Goal: Information Seeking & Learning: Stay updated

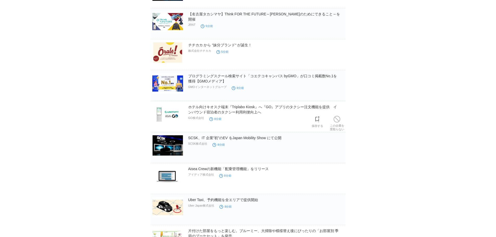
scroll to position [590, 0]
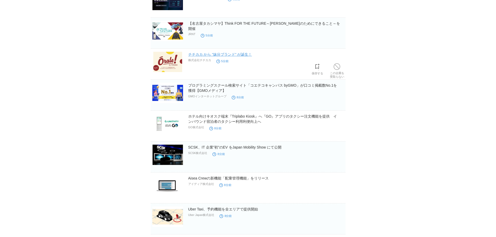
click at [194, 55] on link "チチカカ から “妹分ブランド“ が誕生！" at bounding box center [220, 54] width 64 height 4
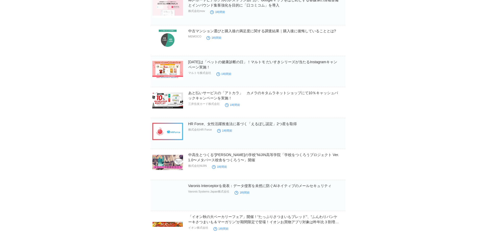
scroll to position [4612, 0]
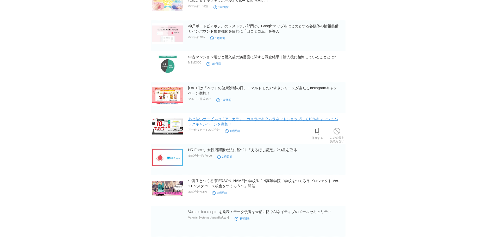
click at [210, 124] on link "あと払いサービスの「アトカラ」　カメラのキタムラネットショップにて10％キャッシュバックキャンペーンを実施！" at bounding box center [263, 121] width 150 height 9
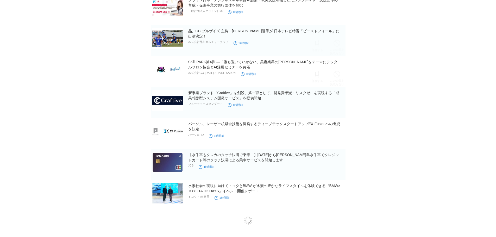
scroll to position [7270, 0]
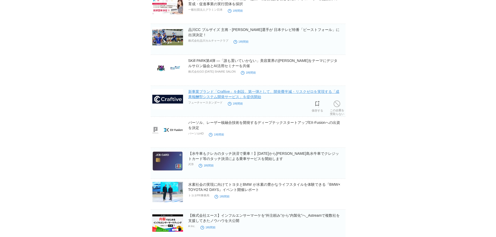
click at [229, 93] on link "新事業ブランド「Craftive」を創設。第一弾として、開発費半減・リスクゼロを実現する「成果報酬型システム開発サービス」を提供開始" at bounding box center [263, 93] width 151 height 9
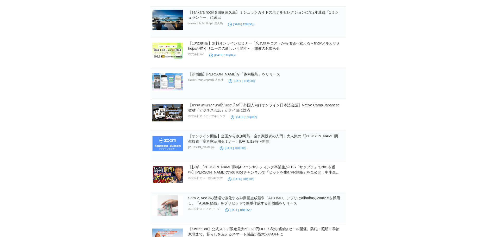
scroll to position [14346, 0]
click at [215, 75] on link "【新機能】[PERSON_NAME]が「趣向機能」をリリース" at bounding box center [234, 74] width 92 height 4
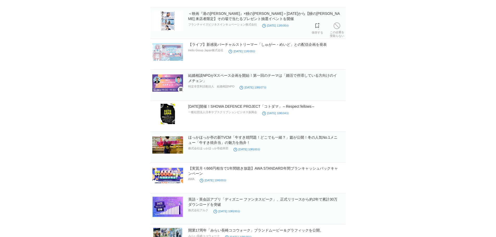
scroll to position [16022, 0]
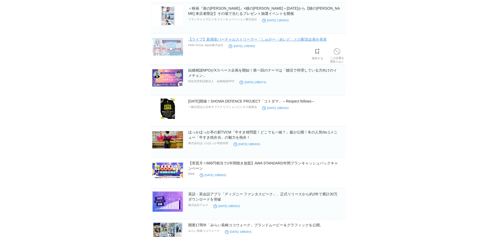
click at [204, 40] on link "【ライブ】新感覚バーチャルストリーマー「しゅがー・めいど」との配信企画を発表" at bounding box center [257, 39] width 138 height 4
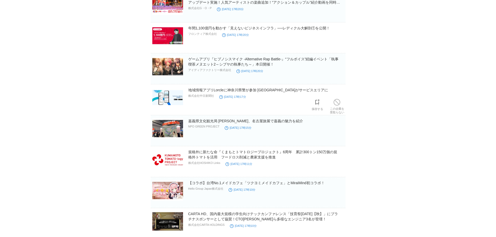
scroll to position [19939, 0]
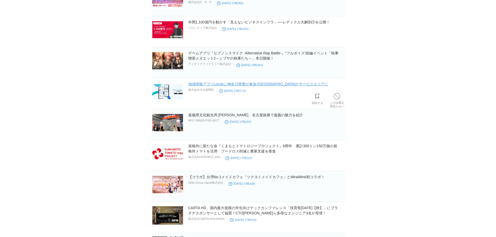
click at [202, 85] on link "地域情報アプリLorcleに神奈川県警が参加 [GEOGRAPHIC_DATA]がサービスエリアに" at bounding box center [258, 84] width 140 height 4
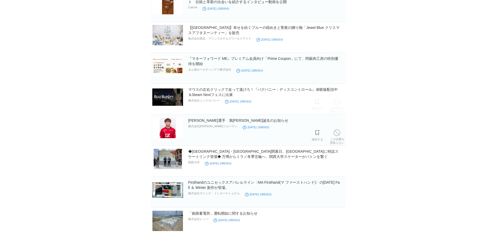
scroll to position [24065, 0]
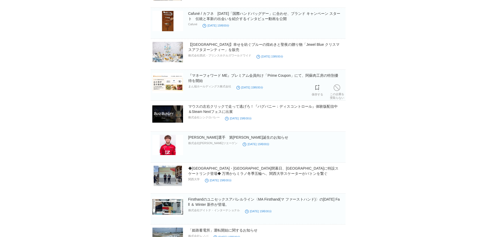
click at [202, 79] on h2 "『マネーフォワード ME』プレミアム会員向け「Prime Coupon」にて、阿蘇肉工房の特別優待を開始" at bounding box center [266, 78] width 156 height 10
click at [202, 76] on link "『マネーフォワード ME』プレミアム会員向け「Prime Coupon」にて、阿蘇肉工房の特別優待を開始" at bounding box center [263, 77] width 150 height 9
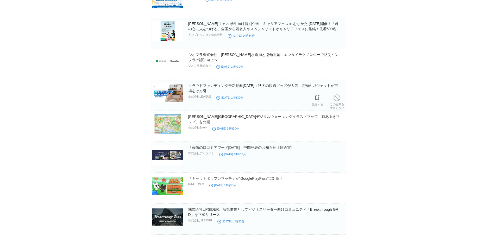
scroll to position [24945, 0]
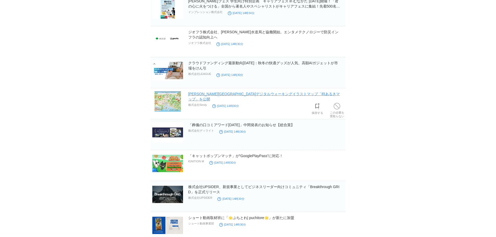
click at [195, 95] on link "[PERSON_NAME][GEOGRAPHIC_DATA]デジタルウォーキングイラストマップ「時あるきマップ」を公開" at bounding box center [264, 96] width 152 height 9
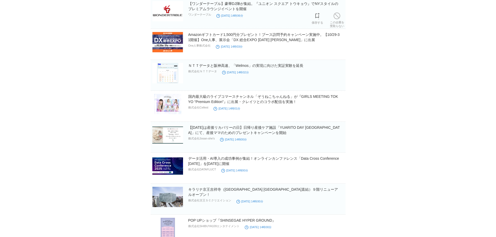
scroll to position [25439, 0]
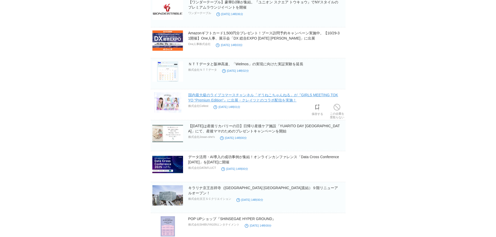
click at [198, 100] on link "国内最大級のライブコマースチャンネル「ぞうねこちゃんねる」が『GIRLS MEETING TOKYO “Premium Edition”』に出展・クレイツとの…" at bounding box center [263, 97] width 150 height 9
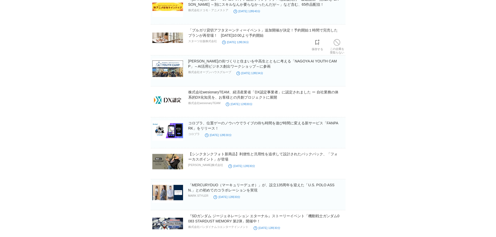
scroll to position [29076, 0]
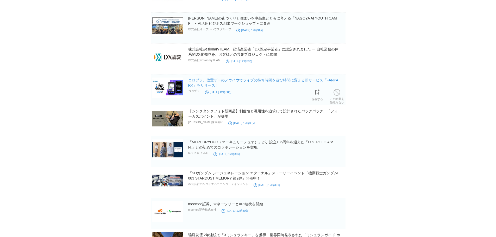
click at [203, 87] on link "コロプラ、位置ゲーのノウハウでライブの待ち時間を遊び時間に変える新サービス「FANPARK」をリリース！" at bounding box center [263, 82] width 150 height 9
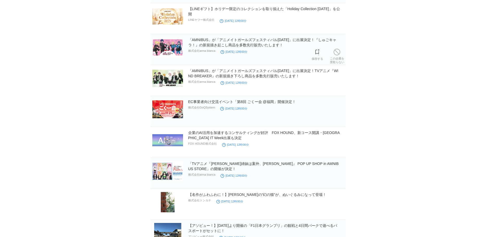
scroll to position [30356, 0]
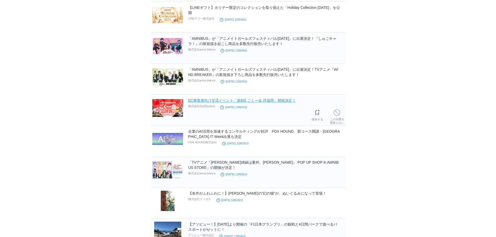
click at [196, 101] on link "EC事業者向け交流イベント「第8回 ごくー会 @福岡」開催決定！" at bounding box center [241, 100] width 107 height 4
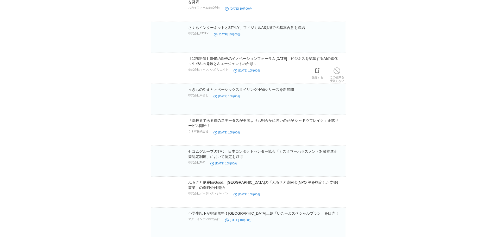
scroll to position [39971, 0]
